Goal: Find specific page/section: Find specific page/section

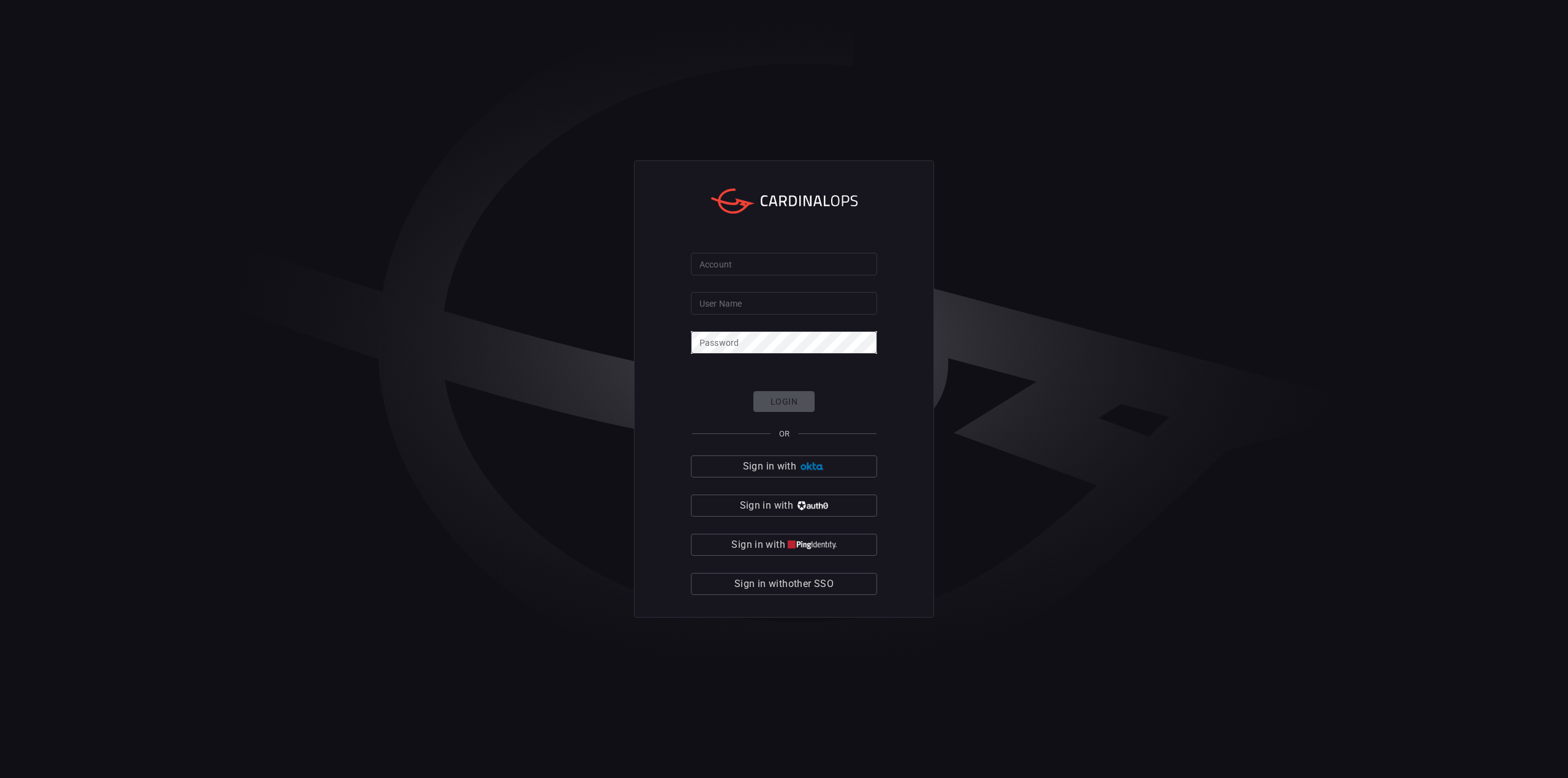
type input "[PERSON_NAME].[PERSON_NAME]"
click at [820, 585] on span "Sign in with other SSO" at bounding box center [784, 584] width 99 height 17
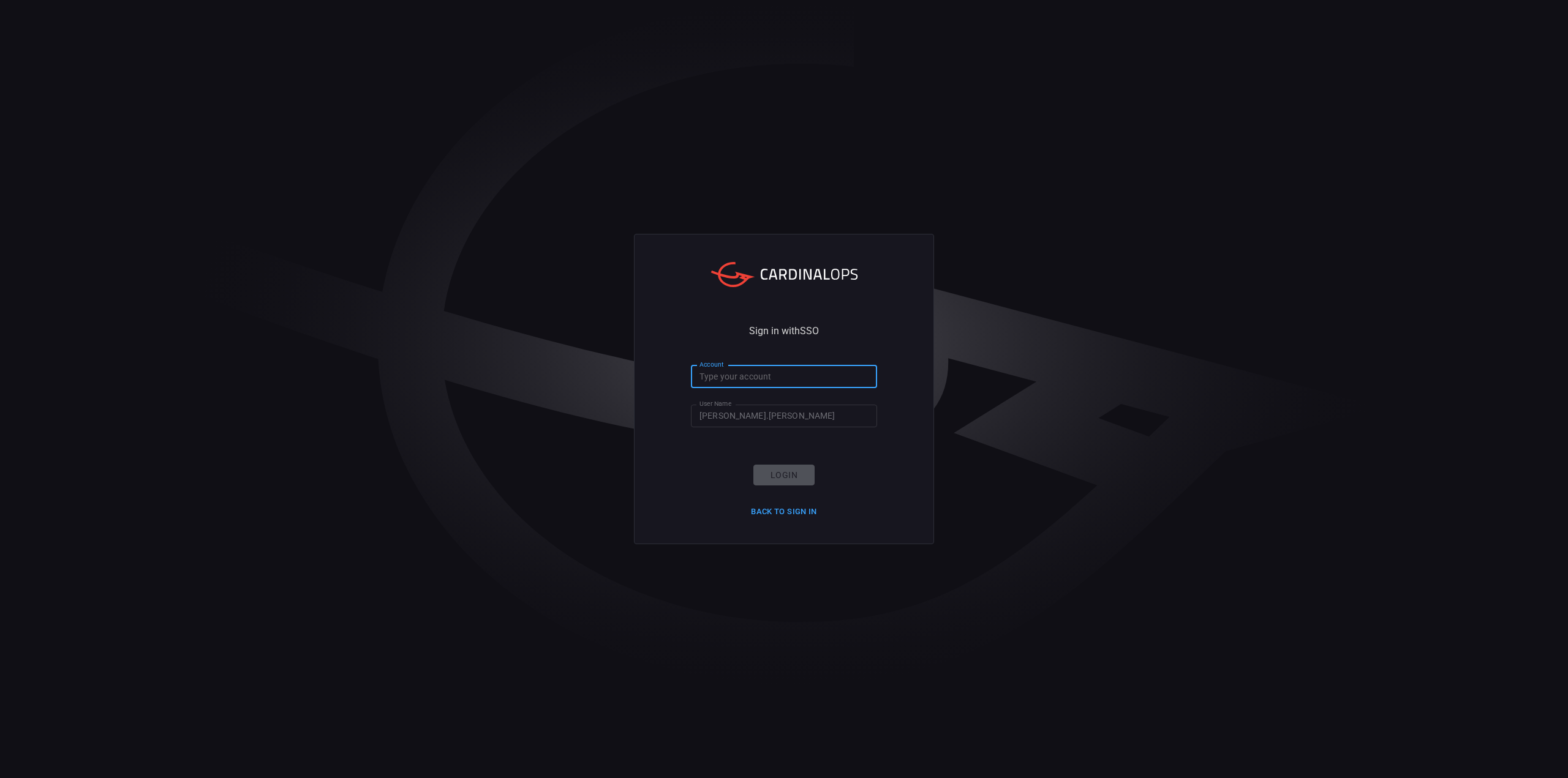
click at [762, 372] on input "Account" at bounding box center [784, 377] width 187 height 23
type input "Bayview"
click at [773, 475] on button "Login" at bounding box center [784, 475] width 61 height 21
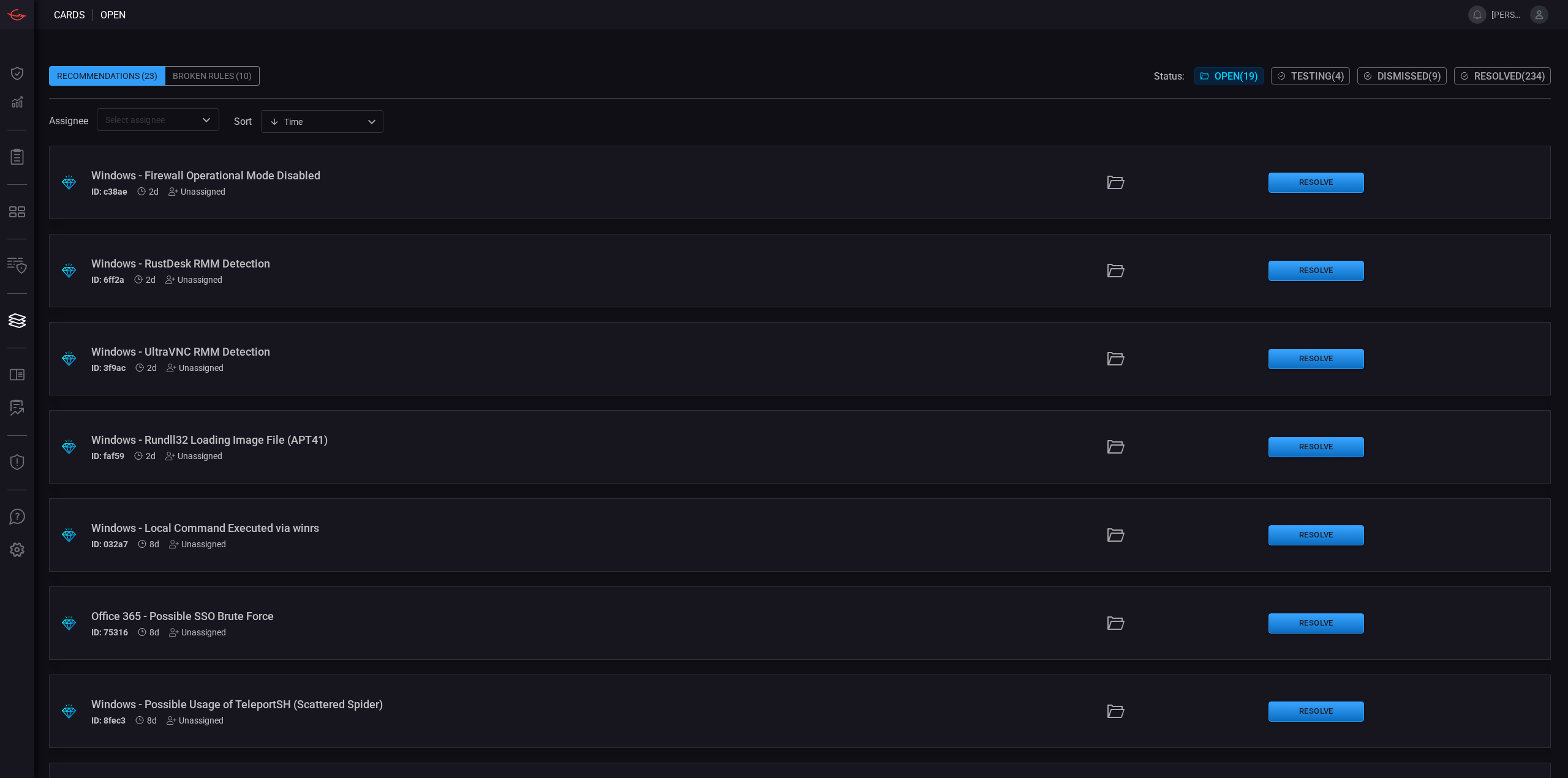
click at [1509, 72] on span "Resolved ( 234 )" at bounding box center [1509, 76] width 71 height 12
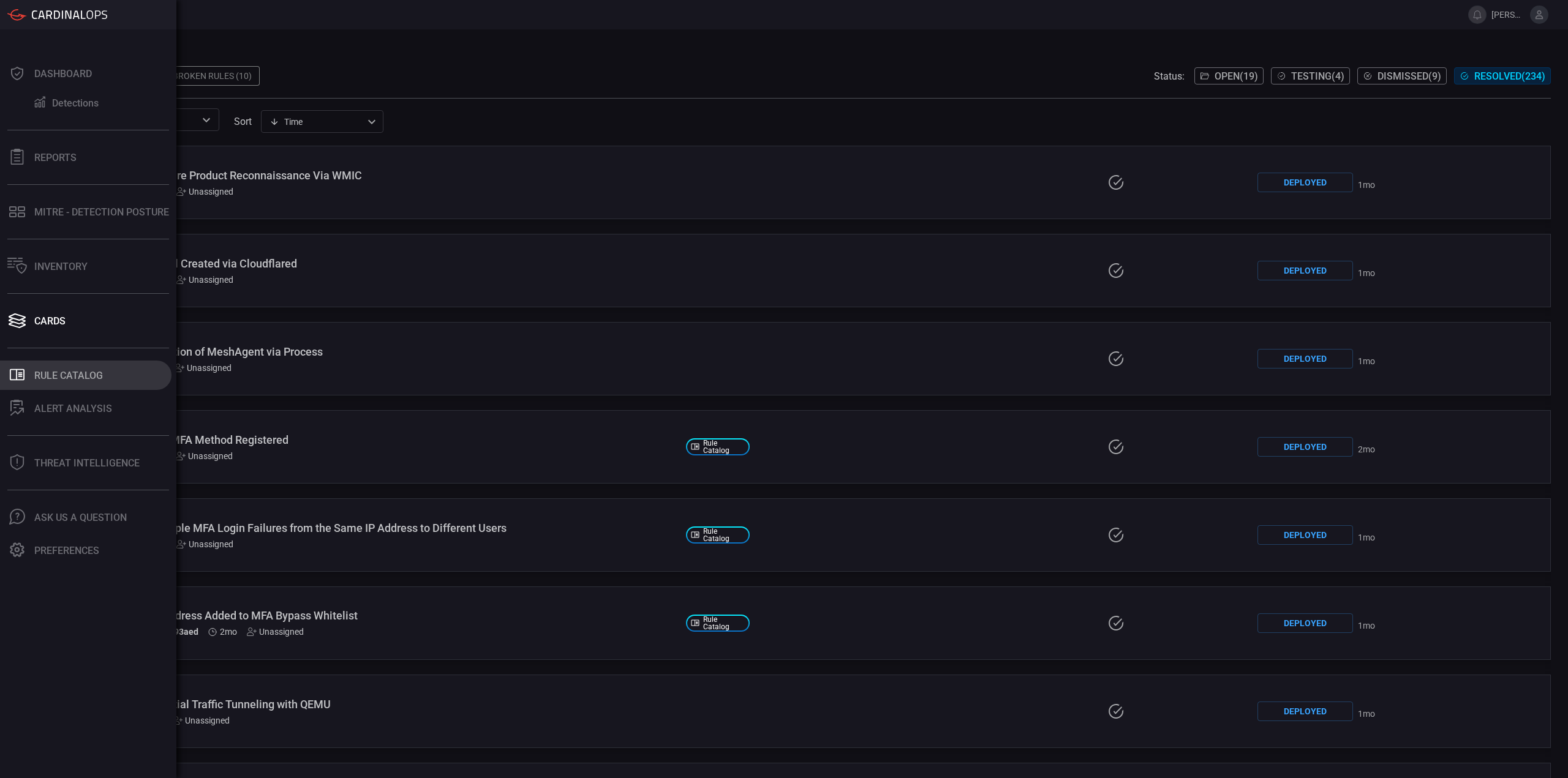
click at [73, 386] on button ".st0_rule_catalog_icon{fill: currentColor;} Rule Catalog" at bounding box center [86, 375] width 172 height 29
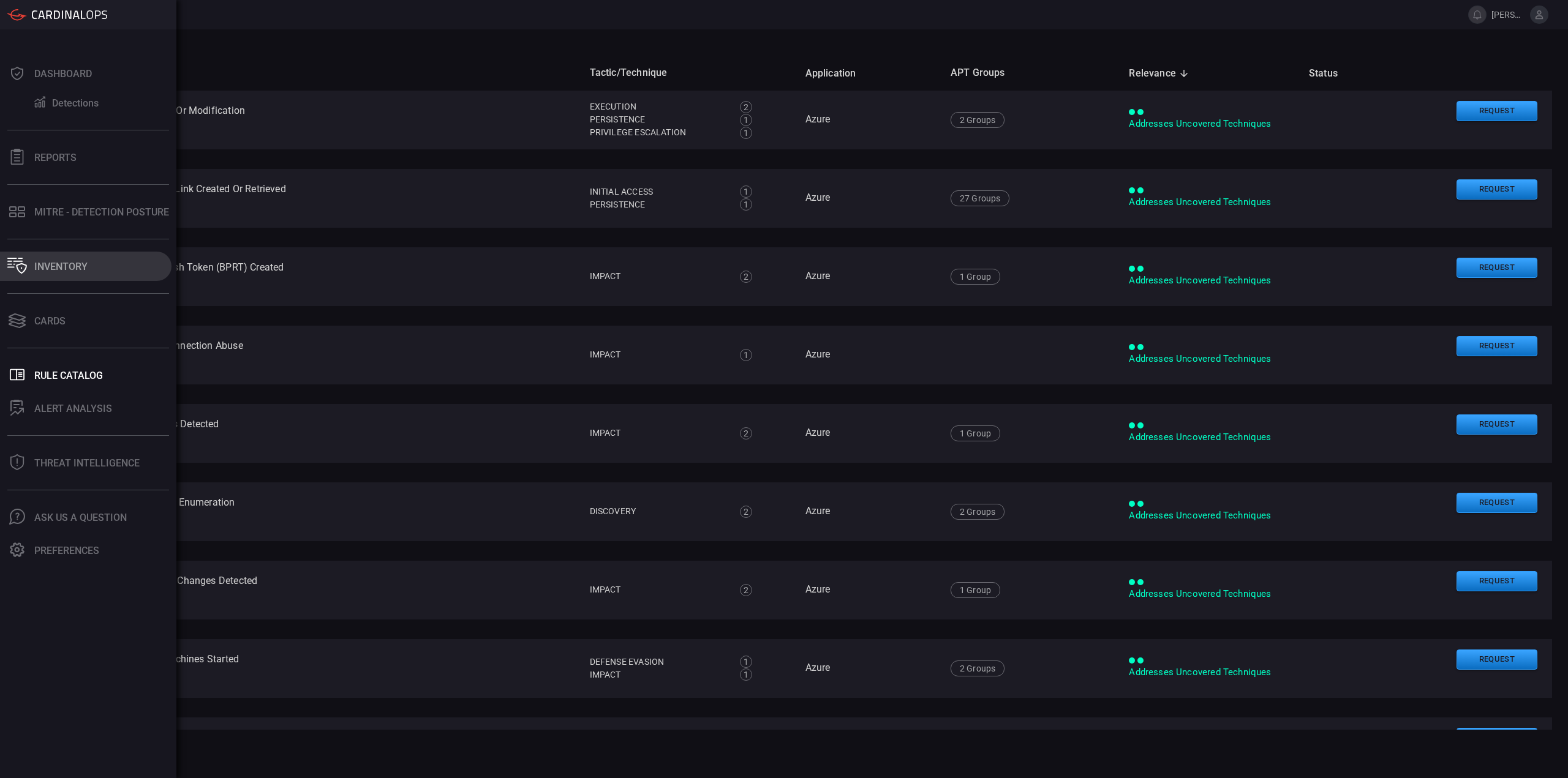
click at [70, 271] on div "Inventory" at bounding box center [61, 266] width 54 height 12
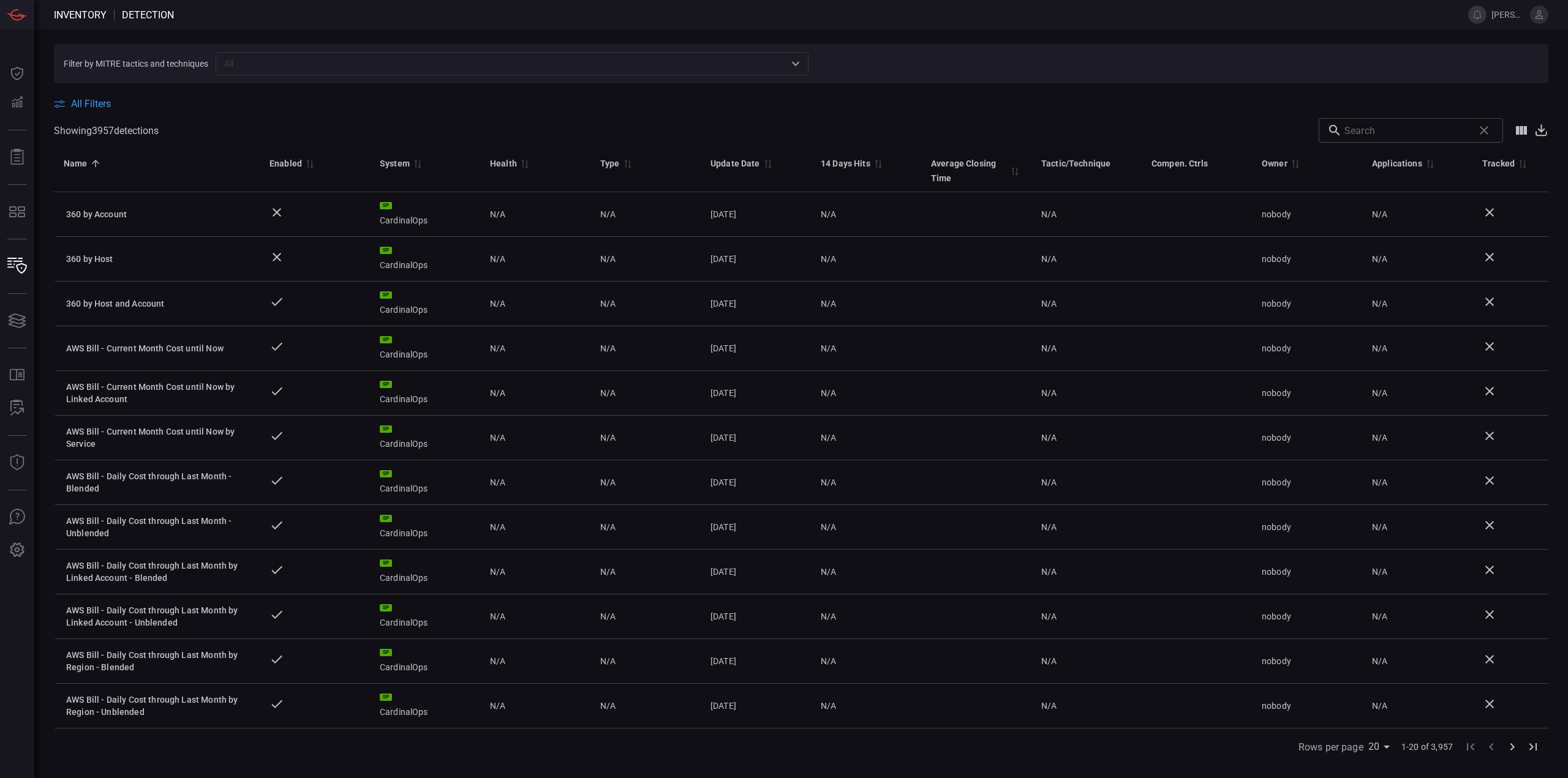
click at [1405, 127] on input "text" at bounding box center [1406, 130] width 124 height 24
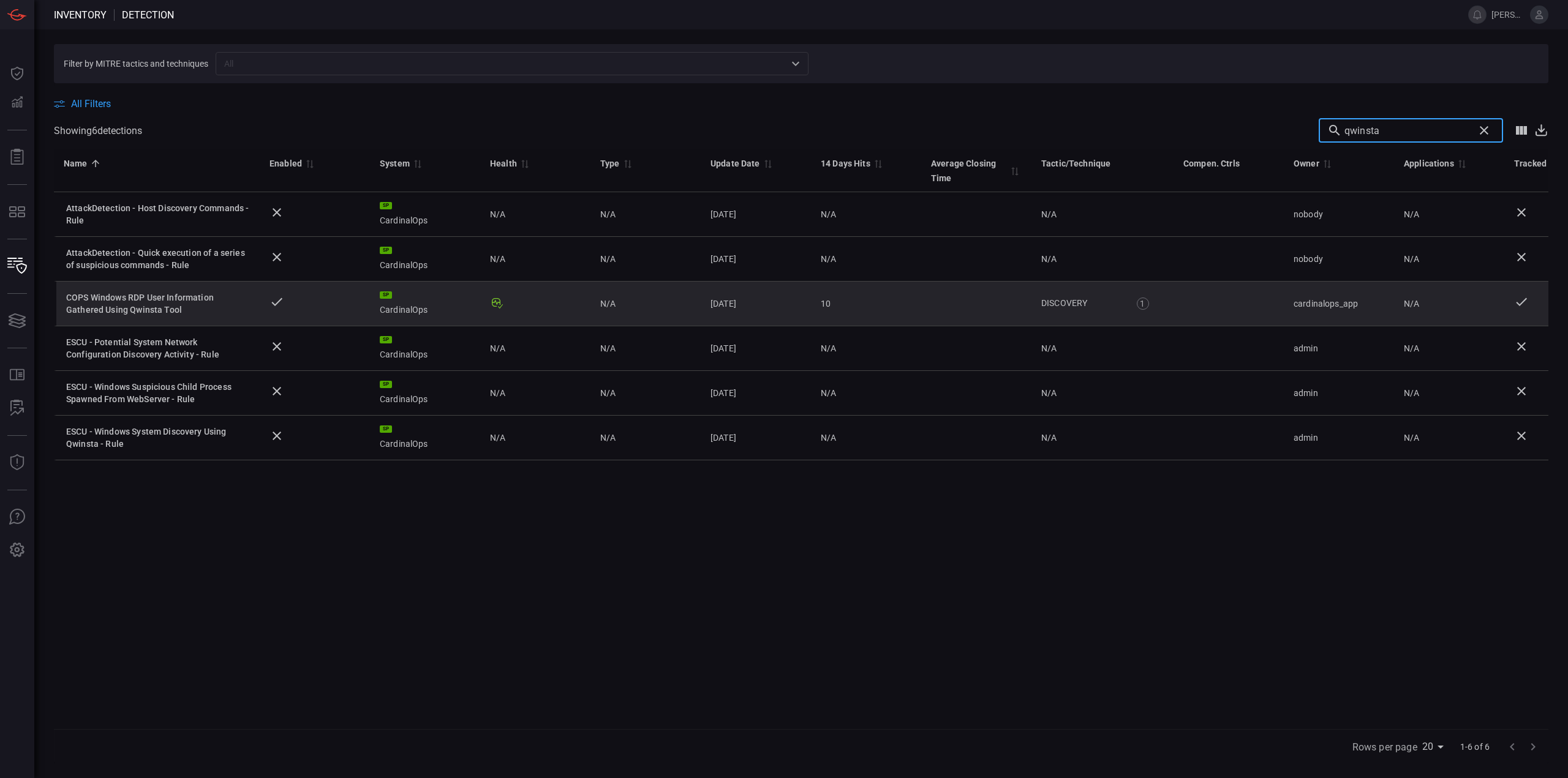
type input "qwinsta"
click at [172, 300] on div "COPS Windows RDP User Information Gathered Using Qwinsta Tool" at bounding box center [158, 303] width 184 height 24
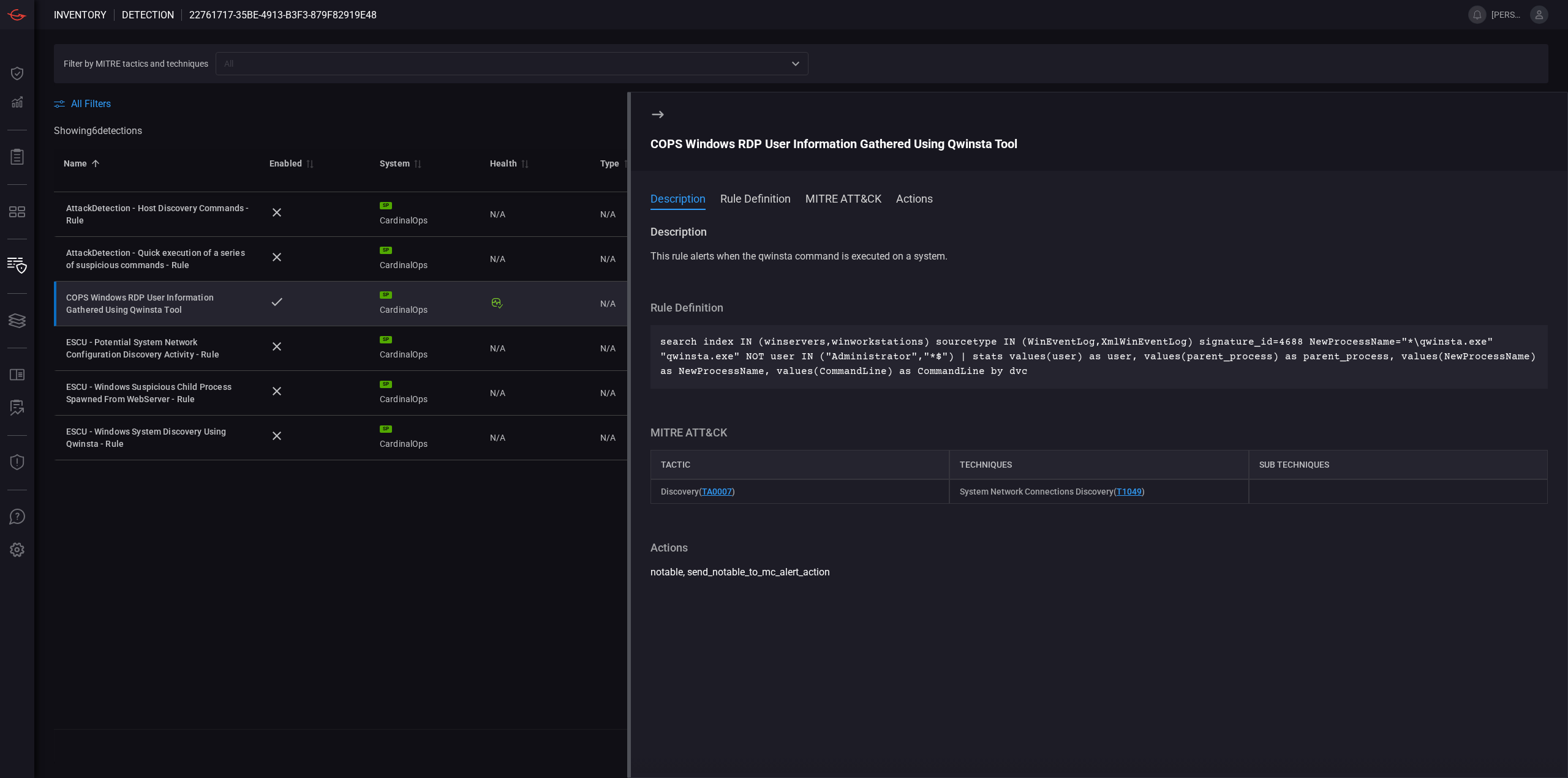
click at [765, 197] on button "Rule Definition" at bounding box center [756, 197] width 71 height 15
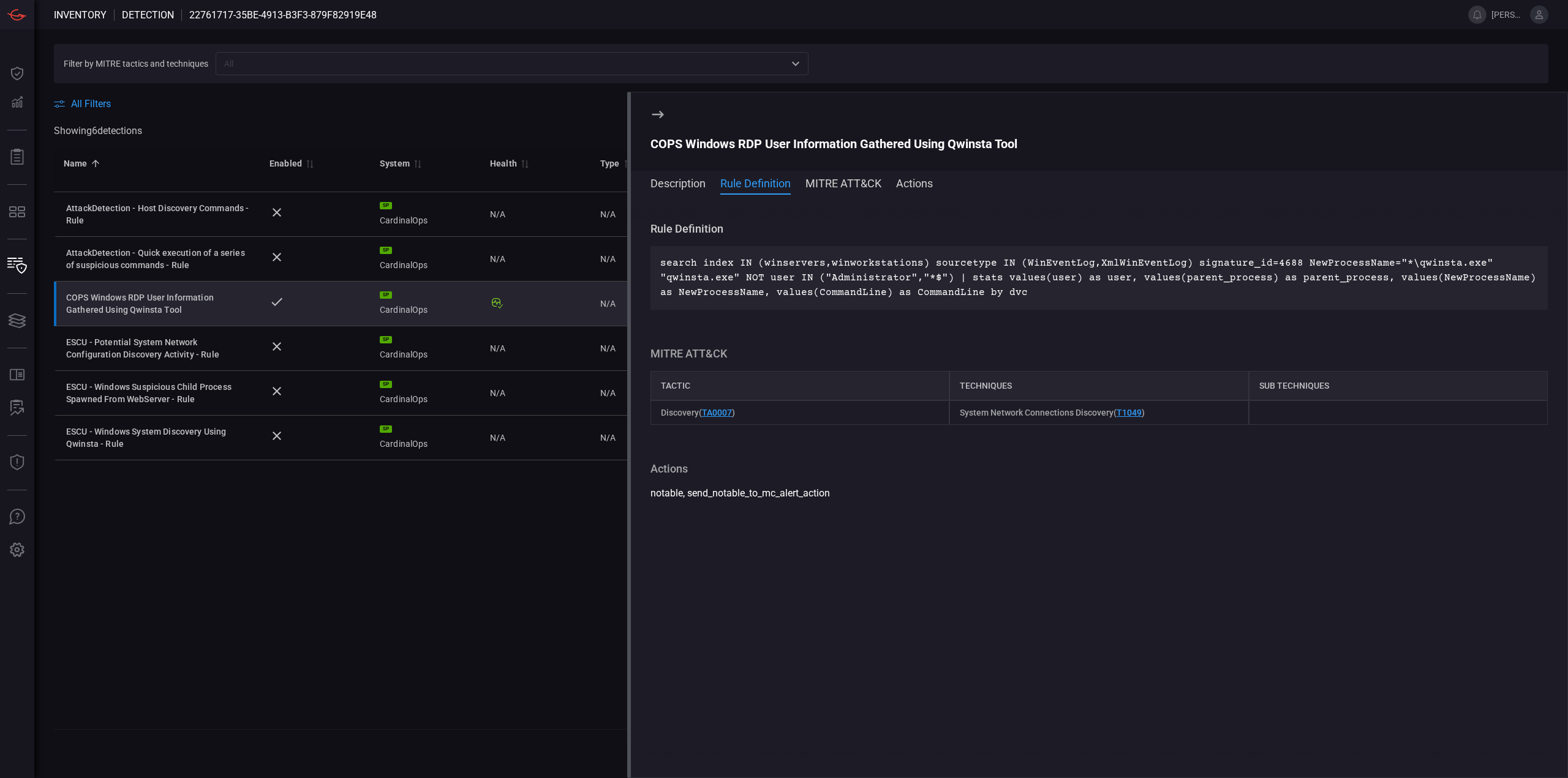
click at [917, 186] on button "Actions" at bounding box center [914, 183] width 37 height 15
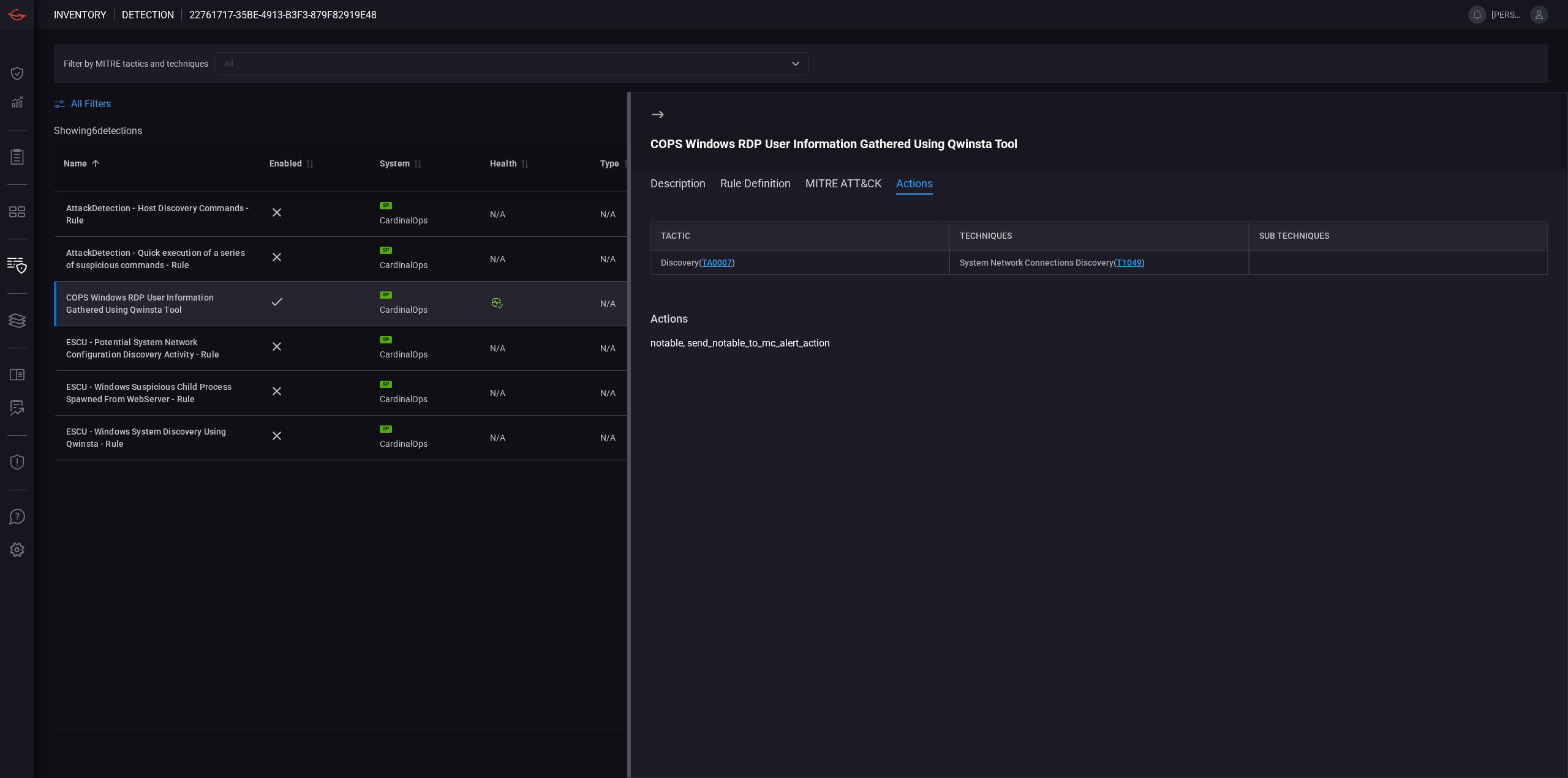
scroll to position [218, 0]
click at [765, 185] on button "Rule Definition" at bounding box center [756, 183] width 71 height 15
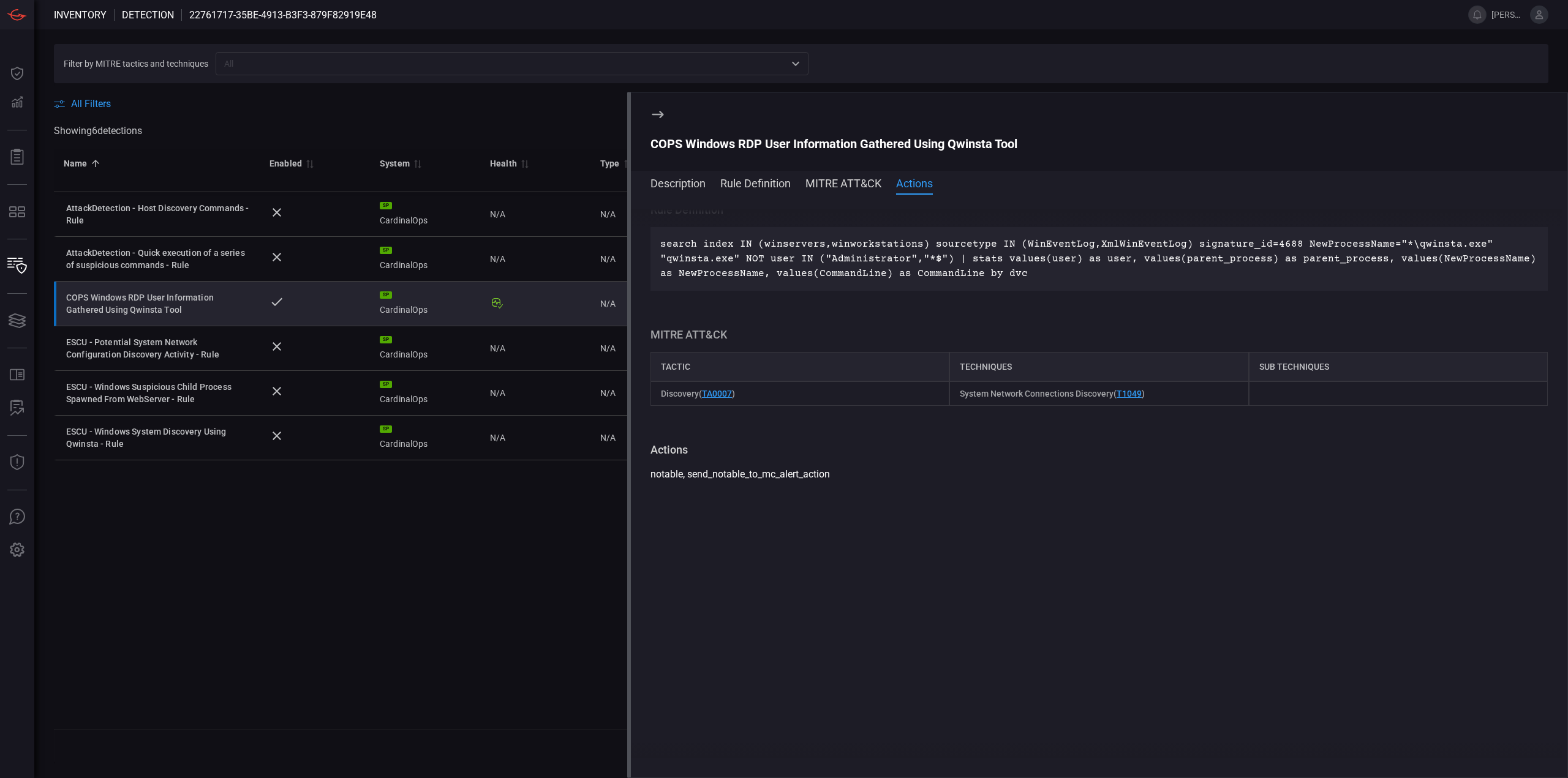
scroll to position [64, 0]
